Goal: Check status

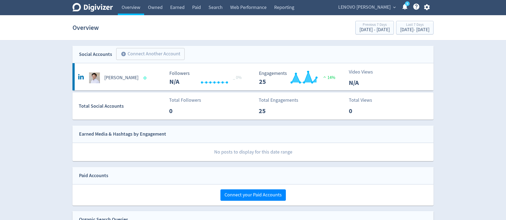
click at [382, 8] on span "LENOVO [PERSON_NAME]" at bounding box center [364, 7] width 52 height 9
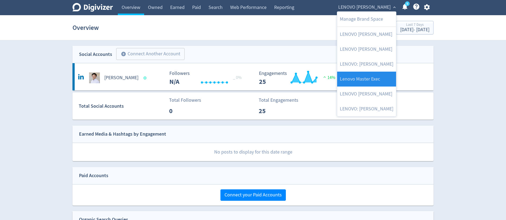
click at [372, 75] on link "Lenovo Master Exec" at bounding box center [366, 79] width 59 height 15
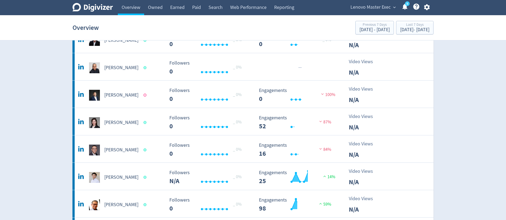
scroll to position [67, 0]
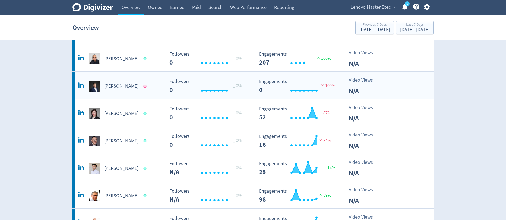
click at [118, 85] on h5 "[PERSON_NAME]" at bounding box center [121, 86] width 34 height 7
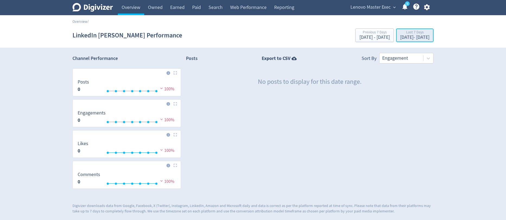
click at [403, 36] on div "[DATE] - [DATE]" at bounding box center [414, 37] width 29 height 5
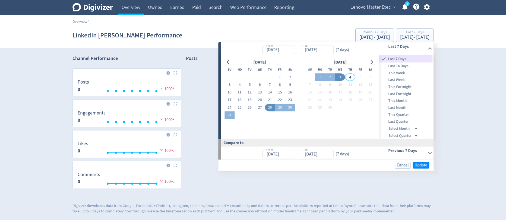
click at [404, 114] on span "This Quarter" at bounding box center [406, 115] width 54 height 6
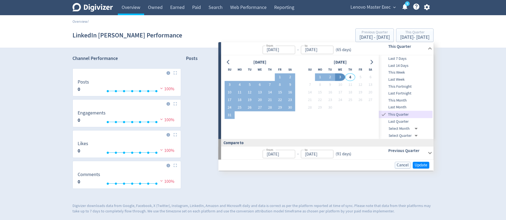
type input "[DATE]"
click at [418, 166] on span "Update" at bounding box center [420, 165] width 13 height 4
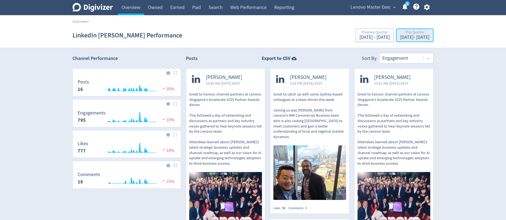
click at [400, 37] on div "[DATE] - [DATE]" at bounding box center [414, 37] width 29 height 5
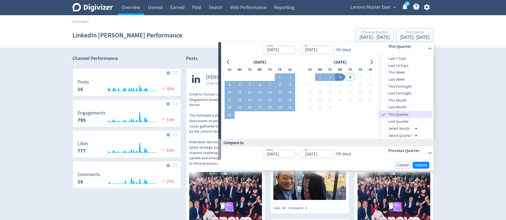
click at [405, 122] on span "Last Quarter" at bounding box center [406, 122] width 54 height 6
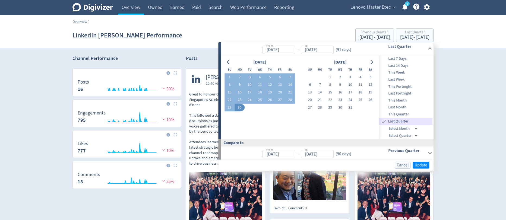
type input "[DATE]"
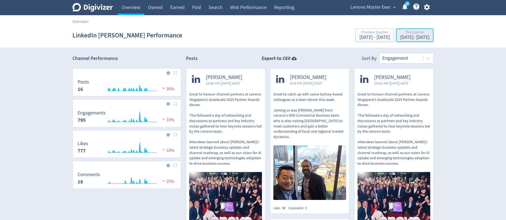
click at [411, 37] on div "[DATE] - [DATE]" at bounding box center [414, 37] width 29 height 5
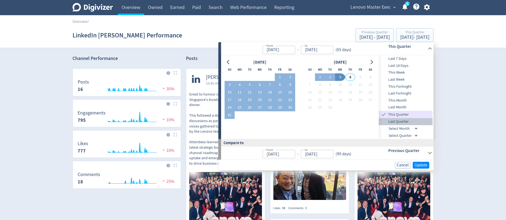
click at [405, 121] on span "Last Quarter" at bounding box center [406, 122] width 54 height 6
type input "[DATE]"
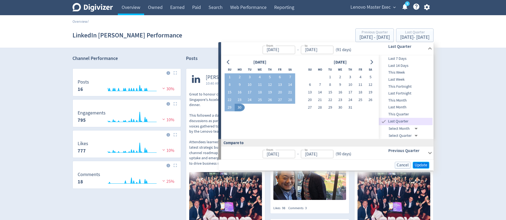
click at [421, 166] on span "Update" at bounding box center [420, 165] width 13 height 4
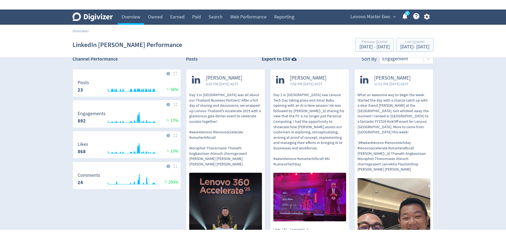
scroll to position [13, 0]
